Goal: Information Seeking & Learning: Learn about a topic

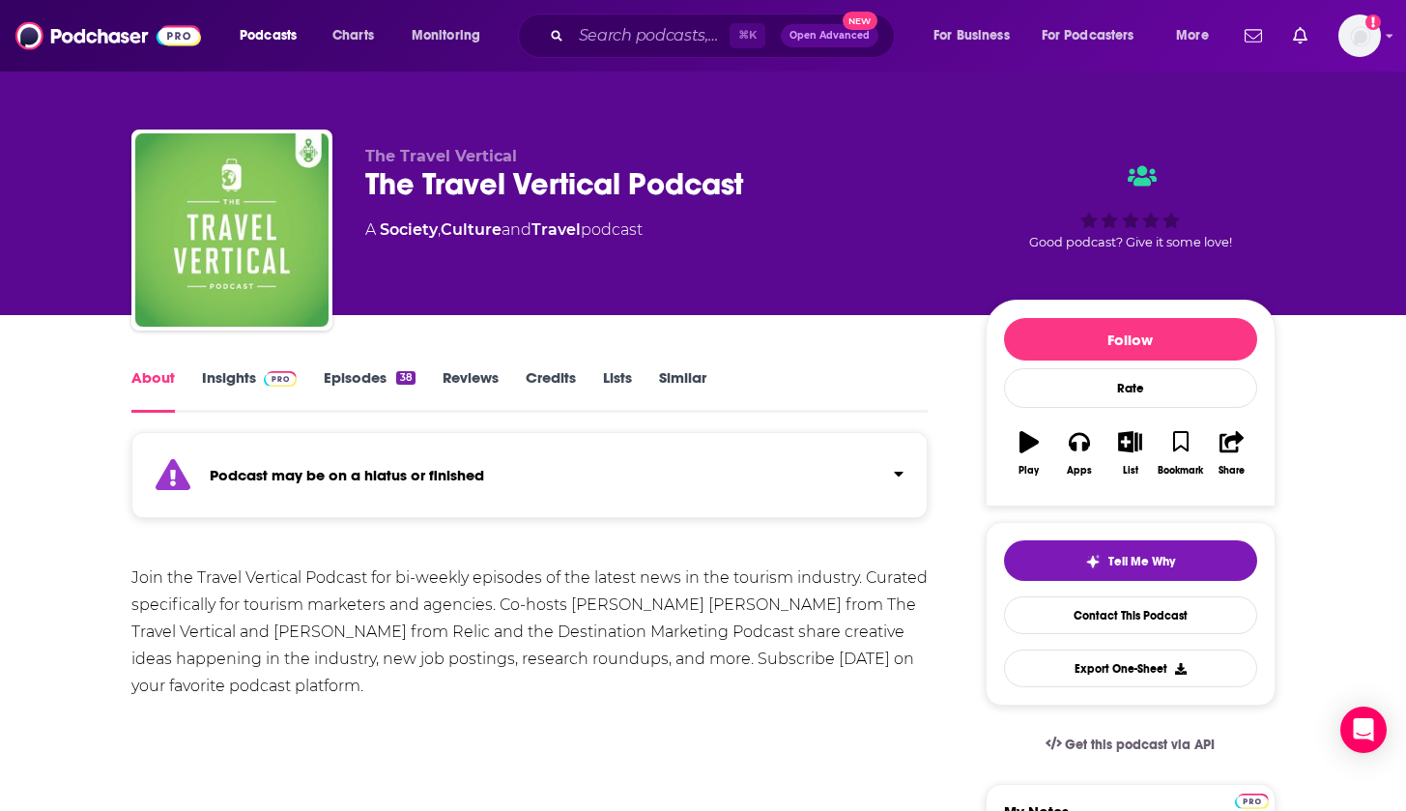
click at [1385, 42] on div "Podcasts Charts Monitoring ⌘ K Open Advanced New For Business For Podcasters Mo…" at bounding box center [703, 36] width 1406 height 72
click at [1390, 35] on icon "Show profile menu" at bounding box center [1390, 36] width 8 height 12
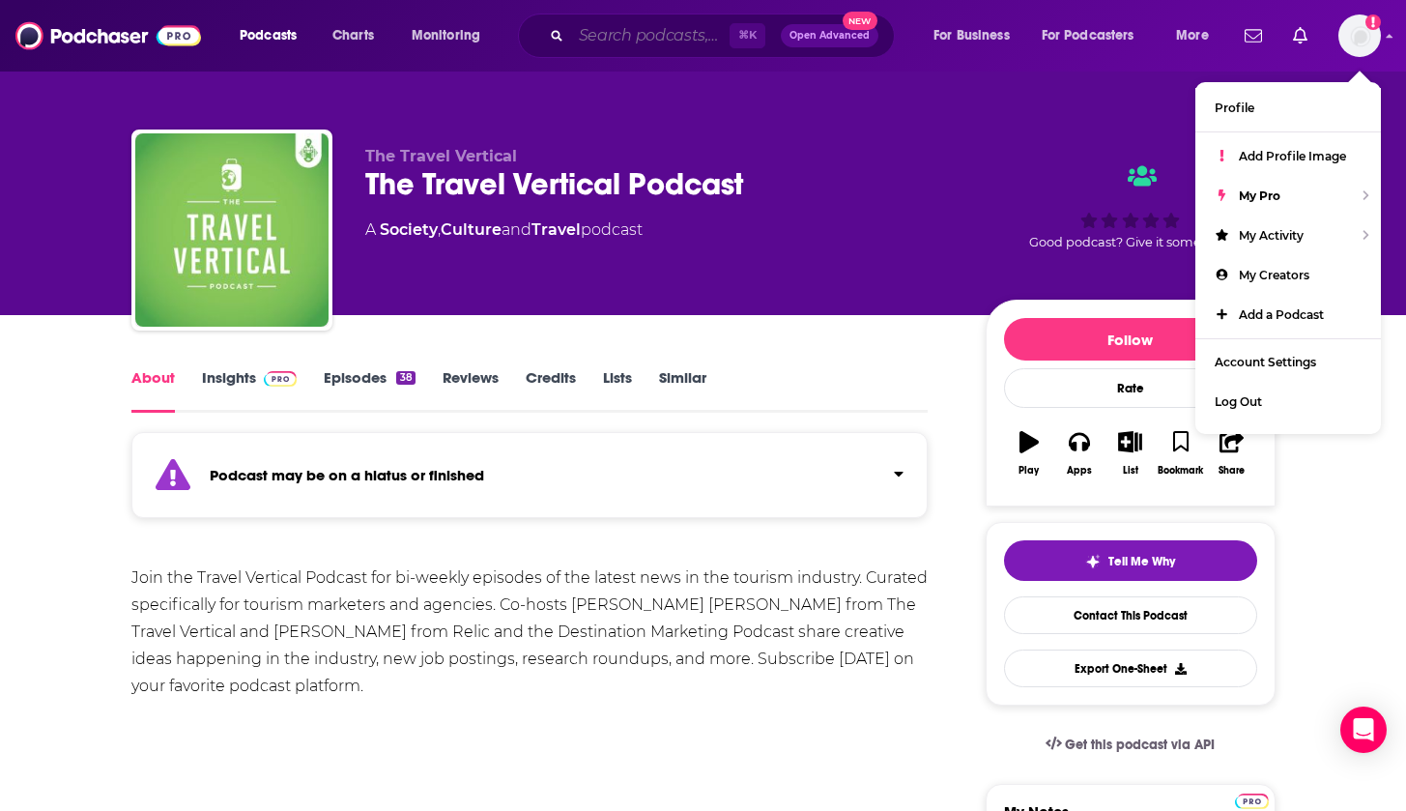
click at [652, 45] on input "Search podcasts, credits, & more..." at bounding box center [650, 35] width 158 height 31
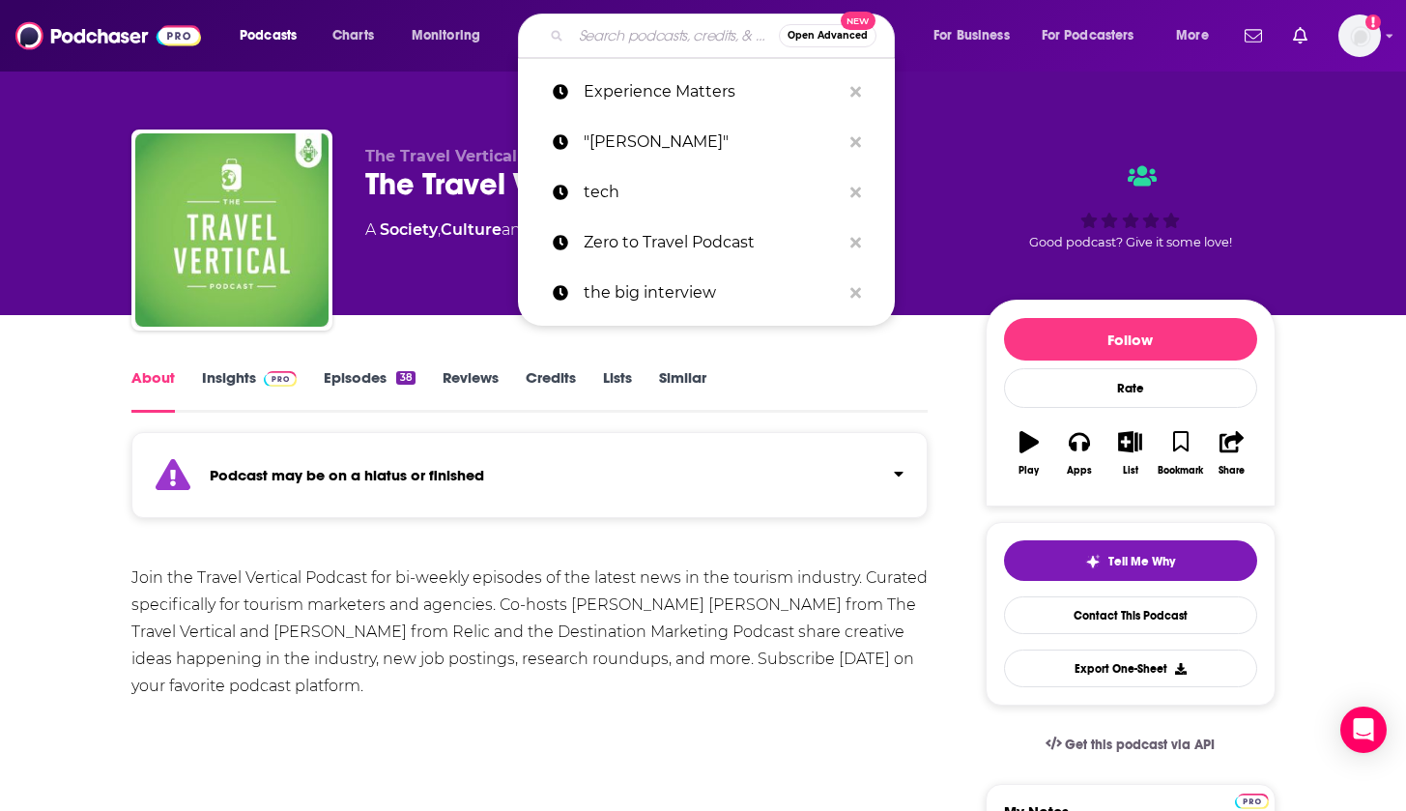
paste input "WSJ Leadership Institute Presents Leaders"
type input "WSJ Leadership Institute Presents Leaders"
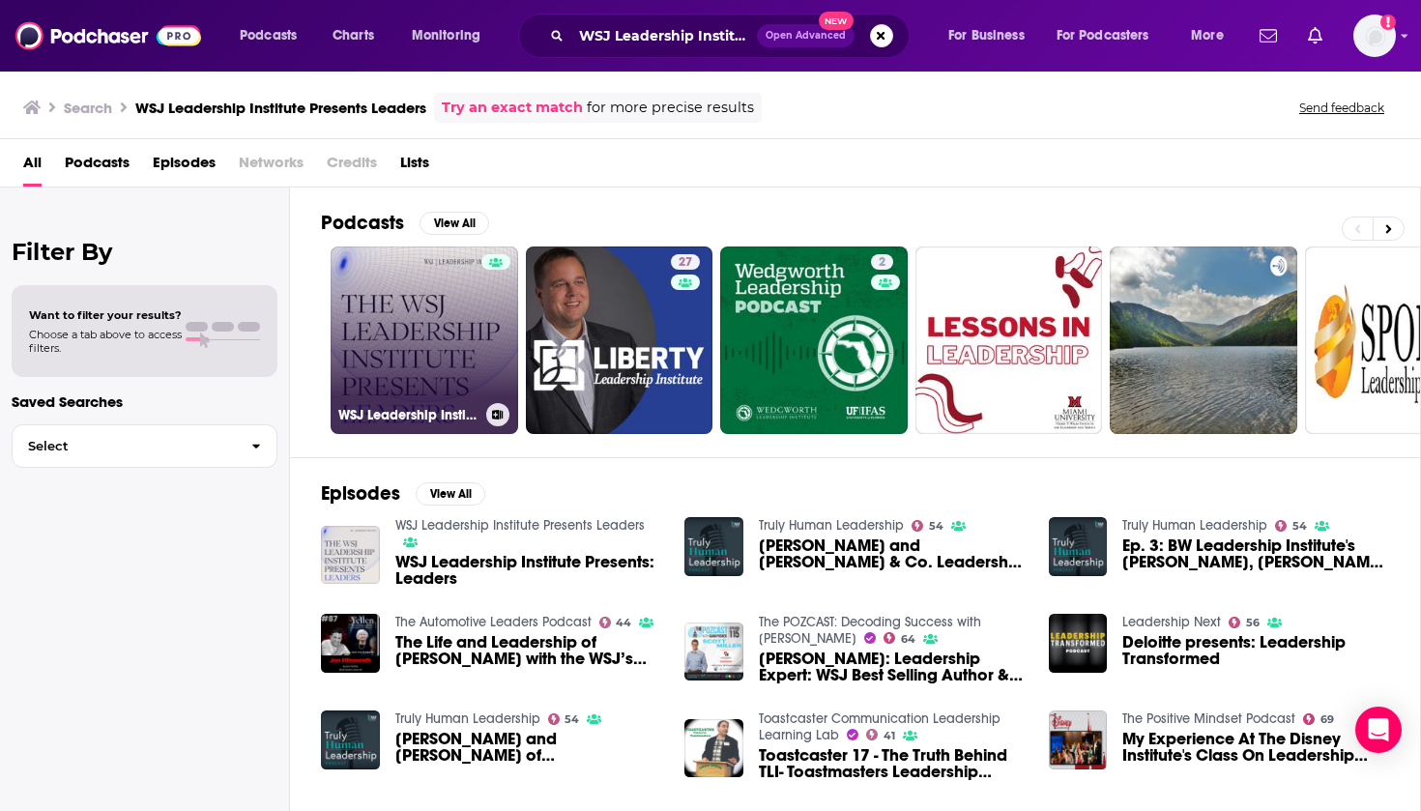
click at [437, 326] on link "WSJ Leadership Institute Presents Leaders" at bounding box center [423, 339] width 187 height 187
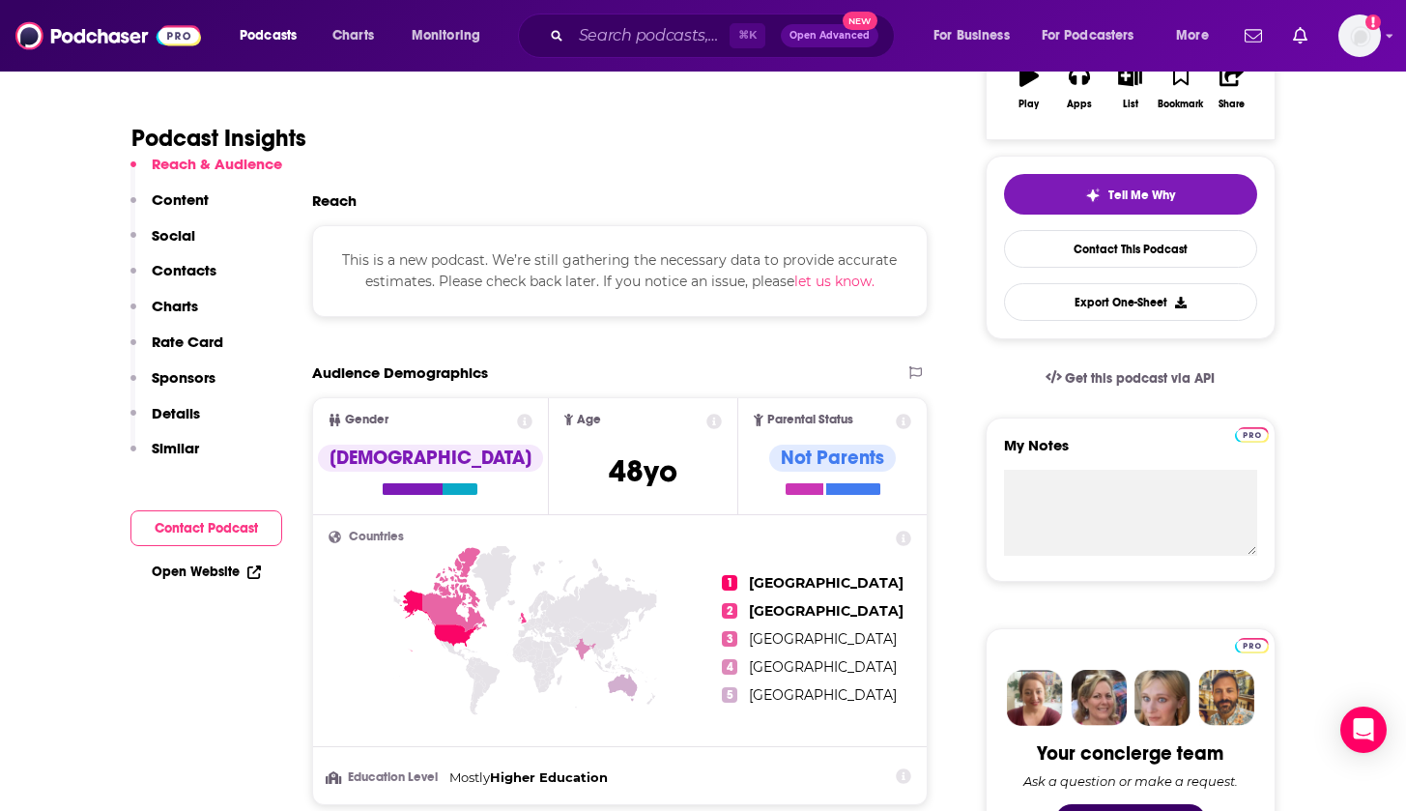
scroll to position [365, 0]
click at [905, 538] on icon at bounding box center [903, 539] width 15 height 15
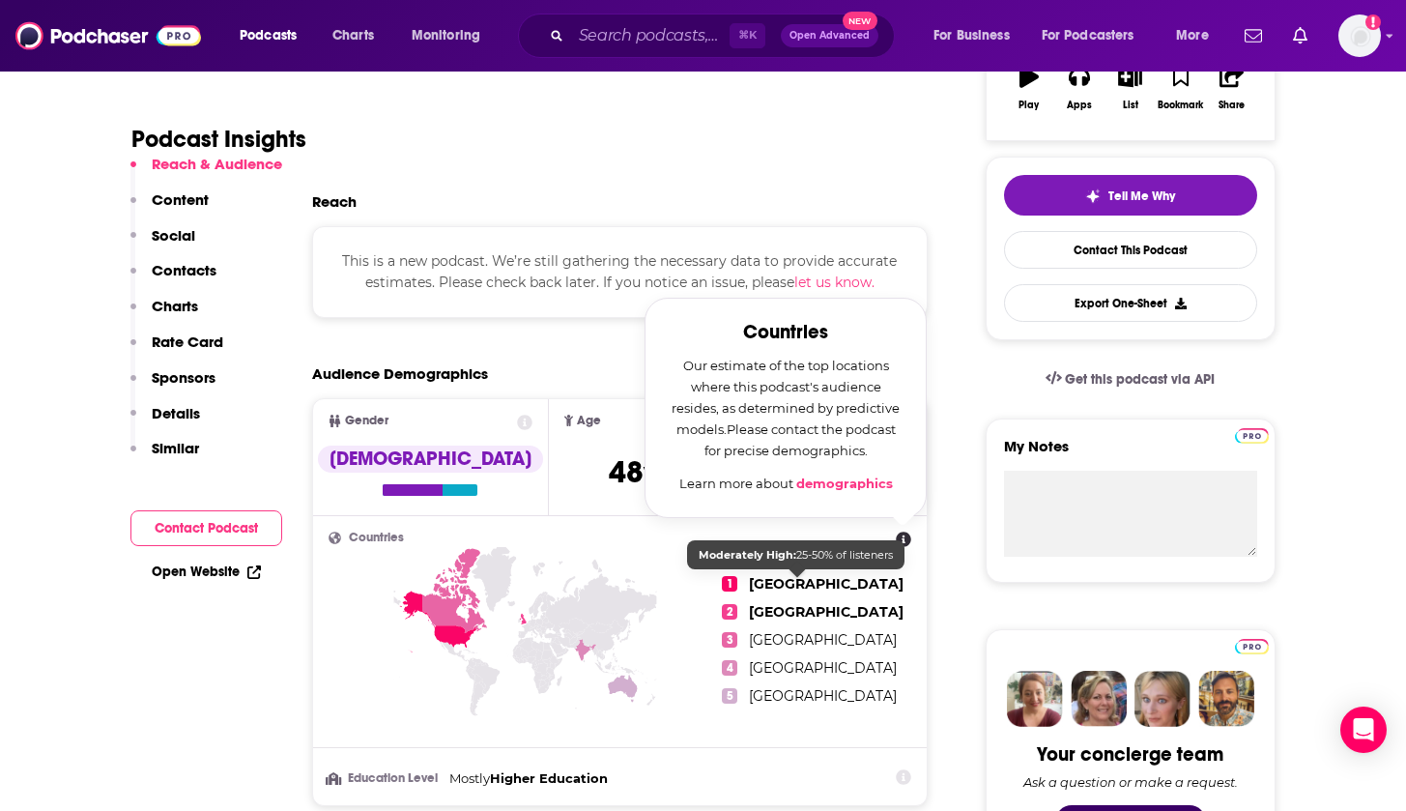
click at [730, 588] on span "1" at bounding box center [729, 583] width 15 height 15
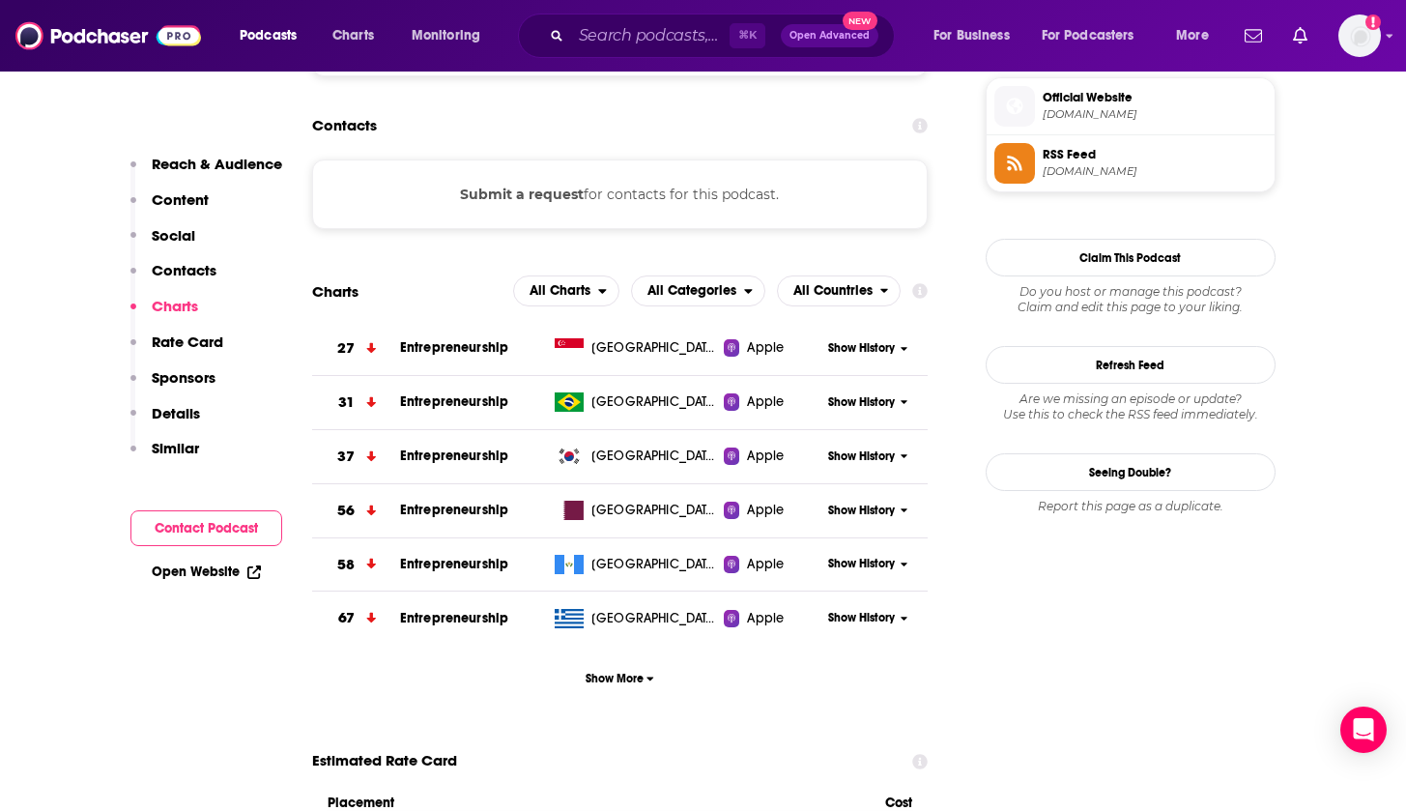
scroll to position [1407, 0]
click at [614, 681] on span "Show More" at bounding box center [620, 680] width 69 height 14
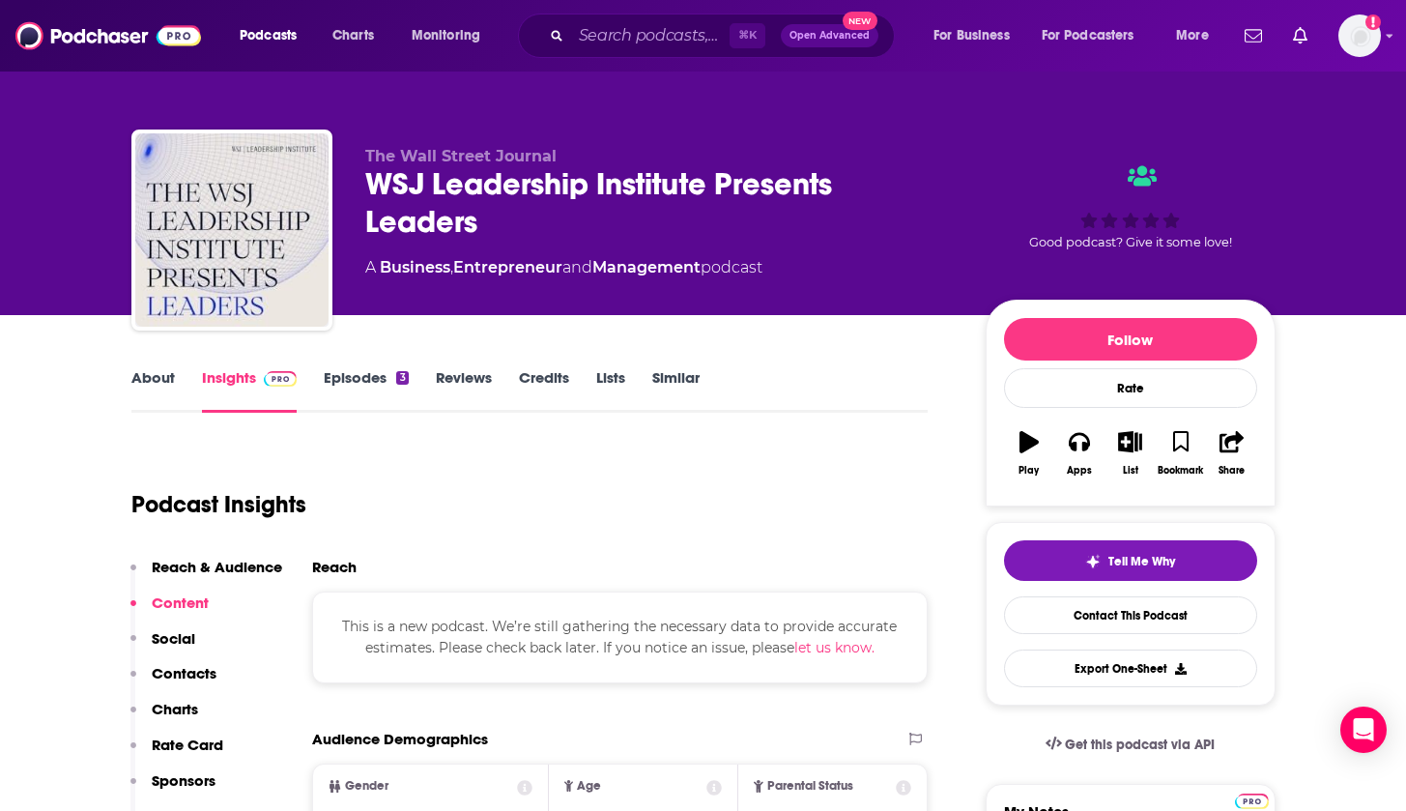
scroll to position [0, 0]
click at [380, 378] on link "Episodes 3" at bounding box center [366, 390] width 84 height 44
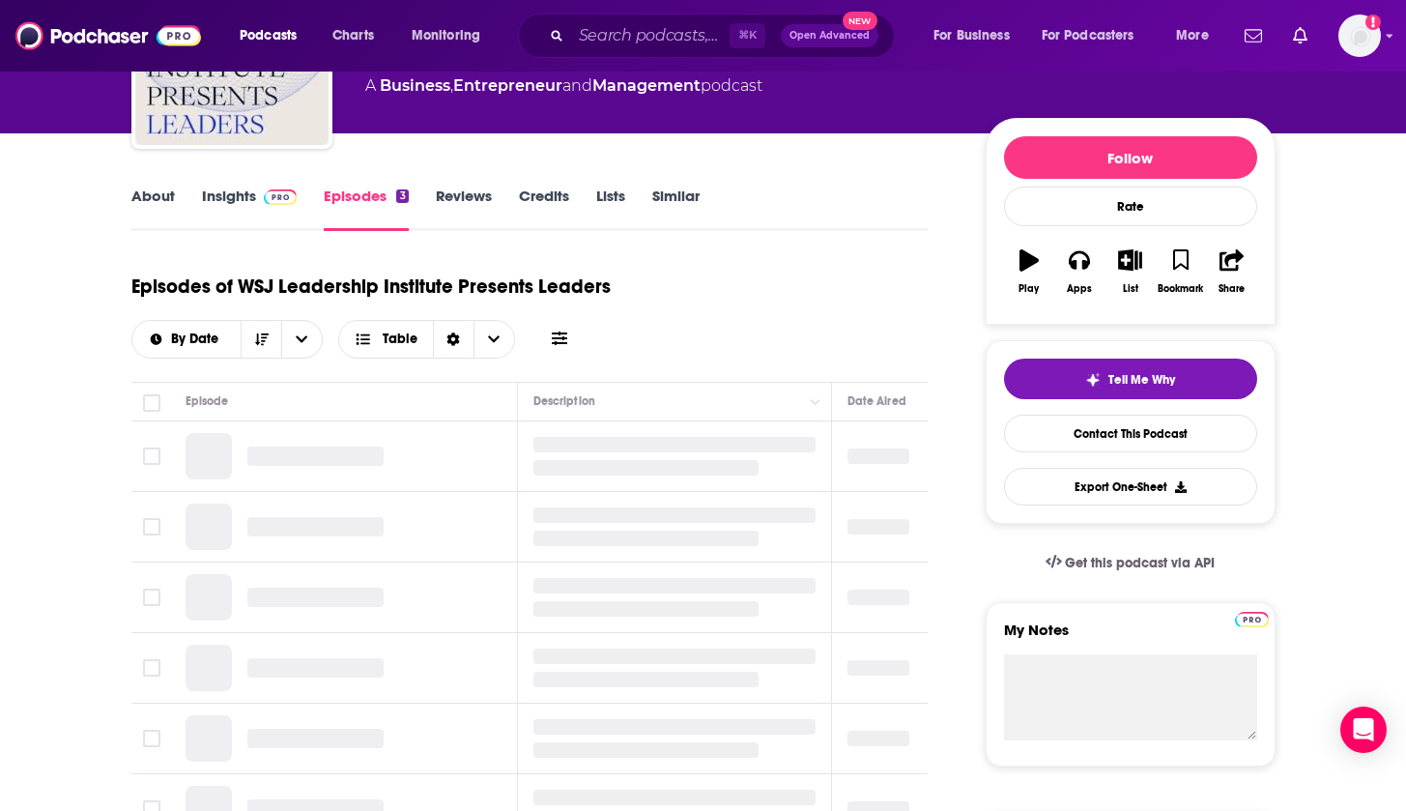
scroll to position [309, 0]
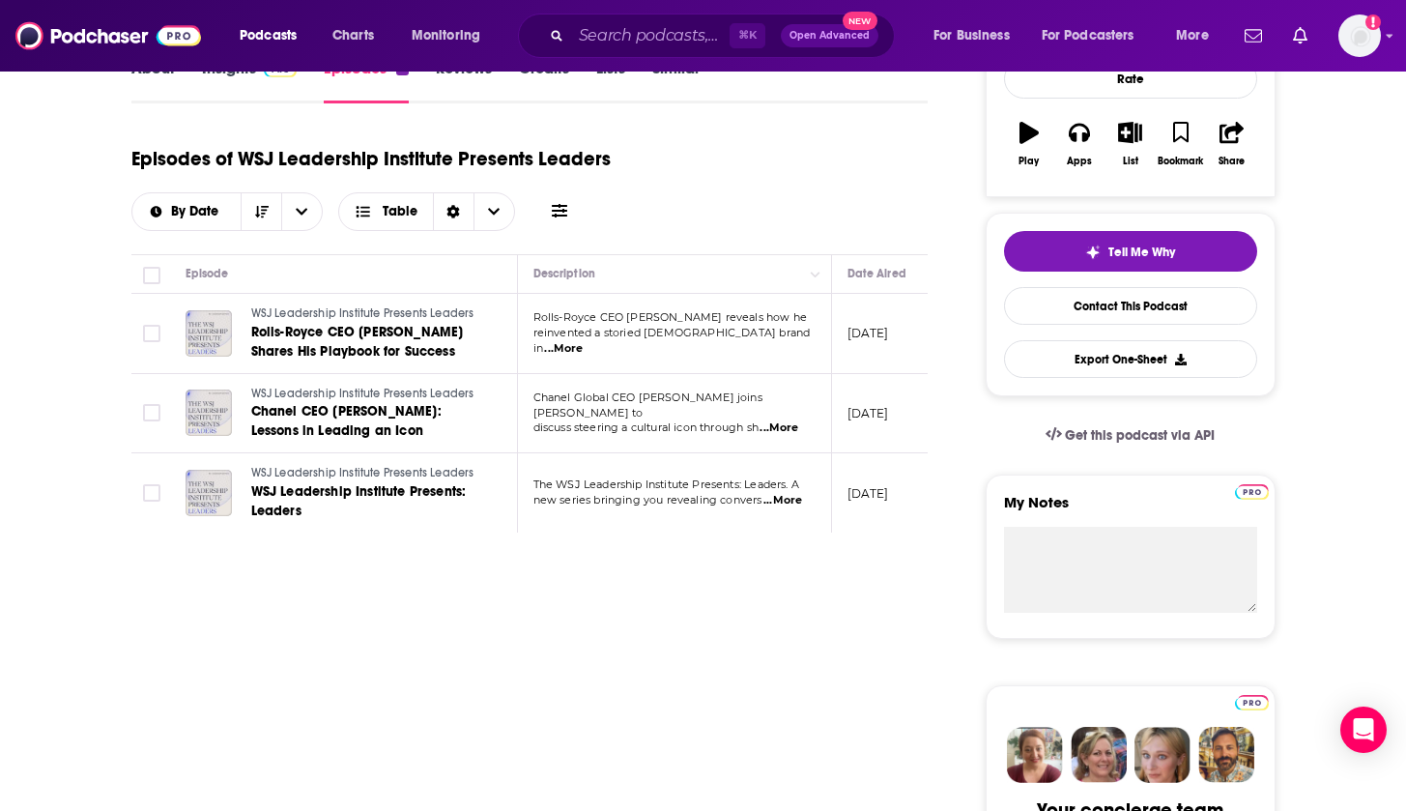
click at [784, 500] on span "...More" at bounding box center [782, 500] width 39 height 15
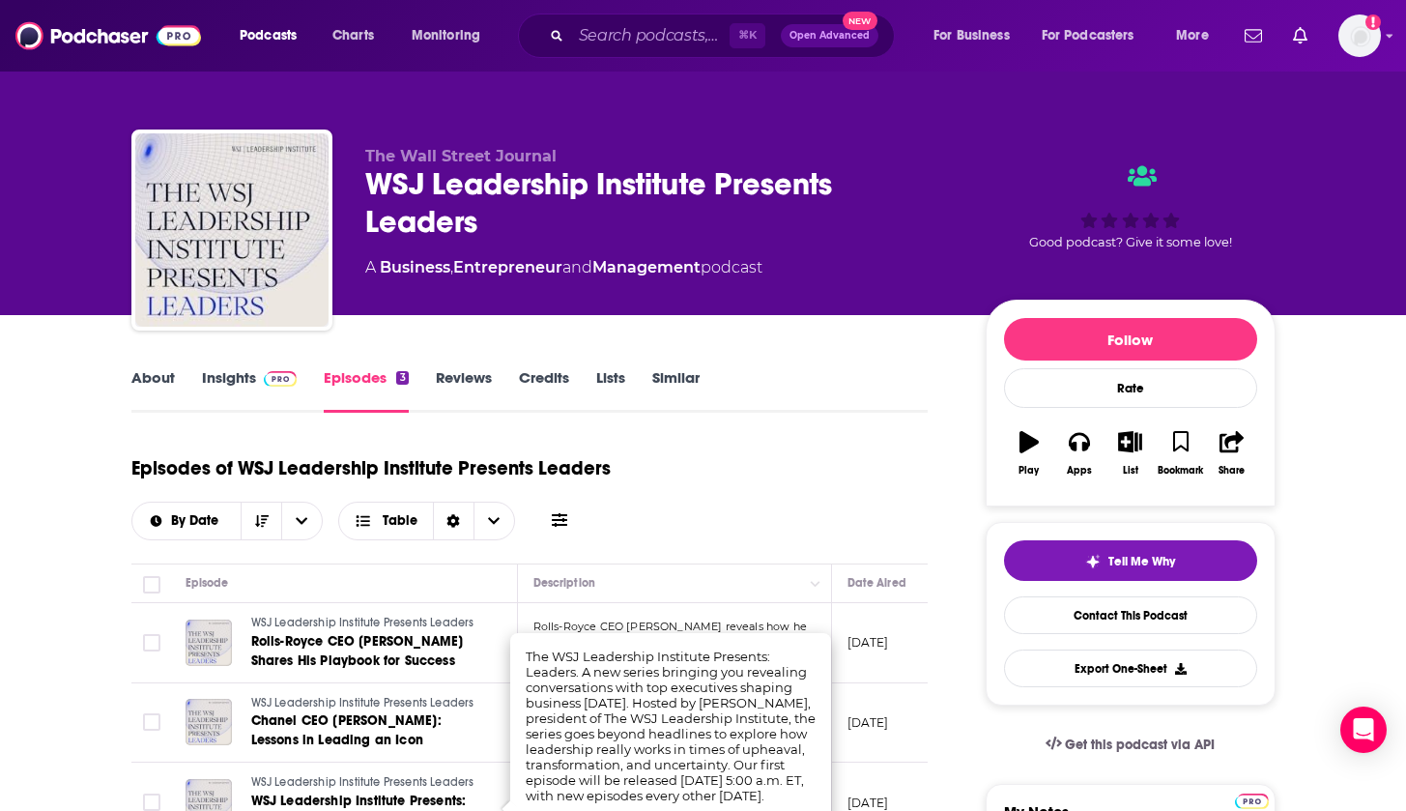
scroll to position [0, 0]
